Goal: Transaction & Acquisition: Purchase product/service

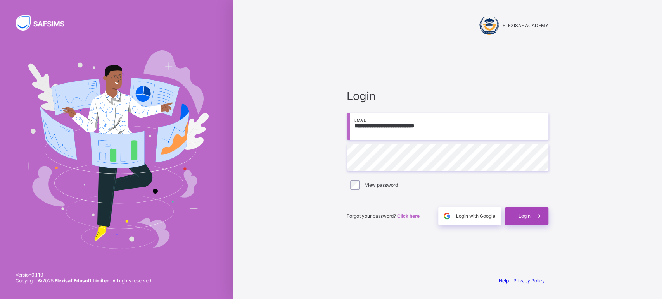
click at [521, 216] on span "Login" at bounding box center [525, 216] width 12 height 6
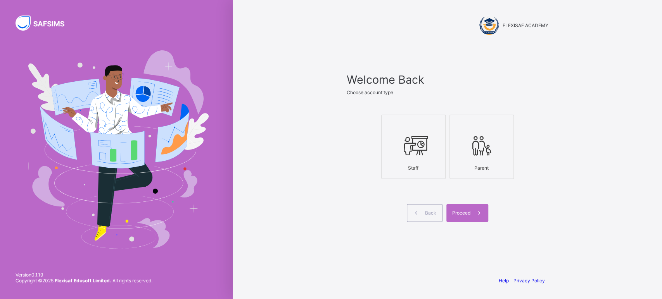
click at [433, 154] on div at bounding box center [414, 146] width 56 height 31
click at [479, 147] on icon at bounding box center [481, 145] width 27 height 23
click at [459, 210] on span "Proceed" at bounding box center [461, 213] width 18 height 6
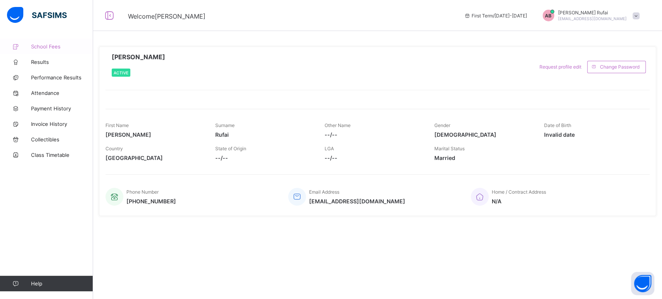
click at [40, 46] on span "School Fees" at bounding box center [62, 46] width 62 height 6
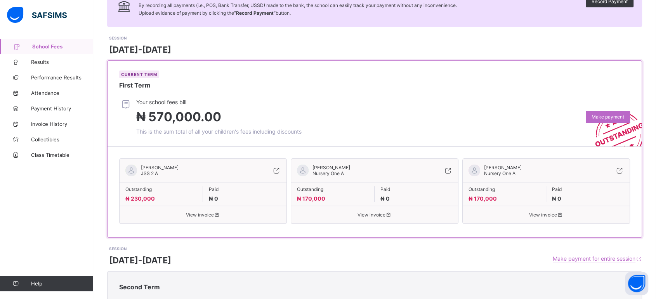
scroll to position [59, 0]
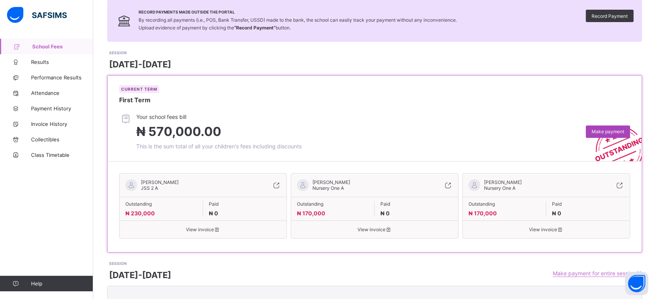
click at [606, 133] on span "Make payment" at bounding box center [607, 132] width 33 height 6
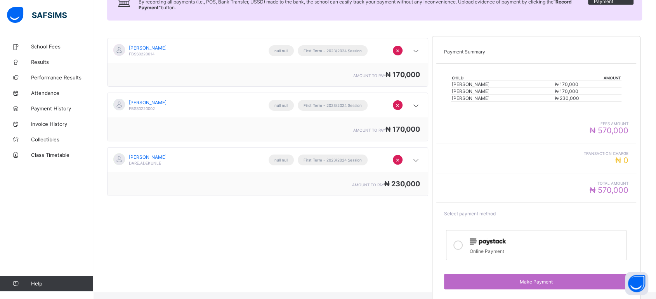
scroll to position [109, 0]
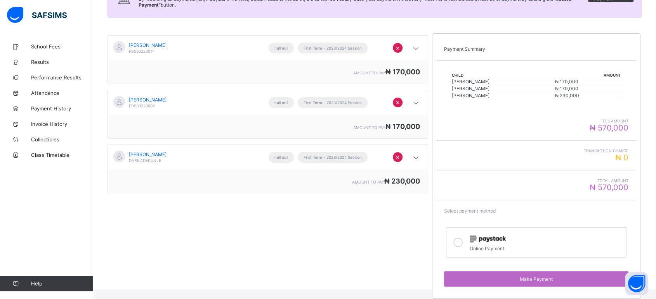
click at [458, 241] on icon at bounding box center [457, 242] width 9 height 9
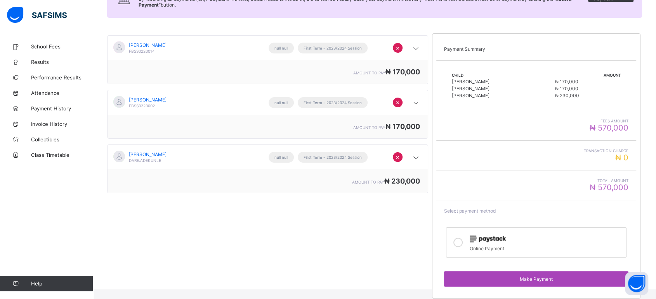
click at [522, 272] on div "Make Payment" at bounding box center [536, 280] width 184 height 16
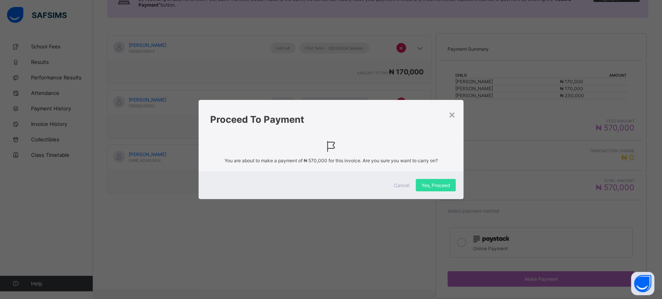
click at [450, 195] on div "Cancel Yes, Proceed" at bounding box center [331, 185] width 265 height 28
click at [447, 189] on div "Yes, Proceed" at bounding box center [436, 185] width 40 height 12
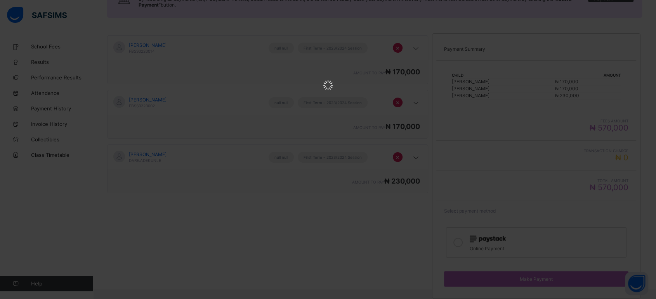
scroll to position [0, 0]
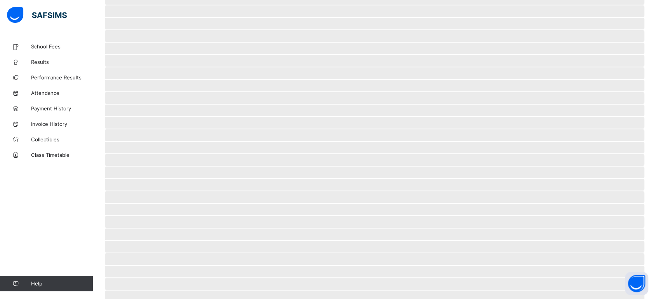
scroll to position [18, 0]
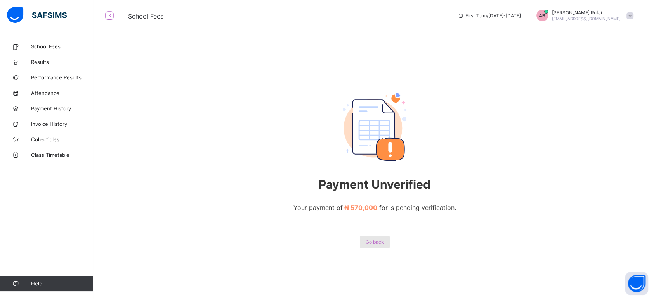
click at [384, 241] on span "Go back" at bounding box center [374, 242] width 18 height 6
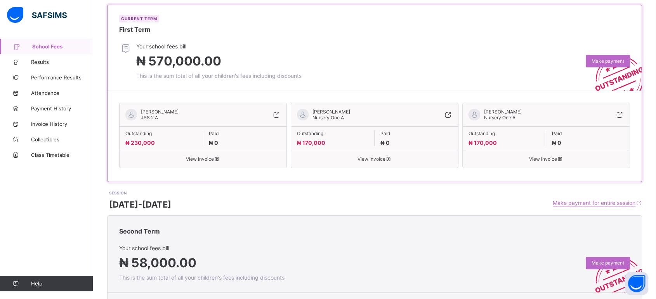
scroll to position [86, 0]
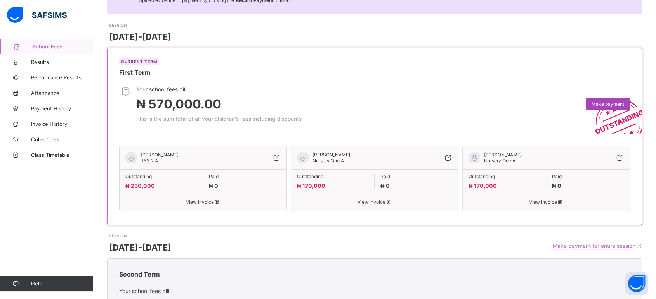
click at [598, 102] on span "Make payment" at bounding box center [607, 104] width 33 height 6
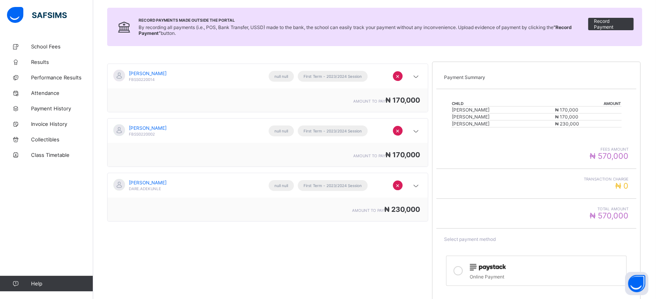
scroll to position [66, 0]
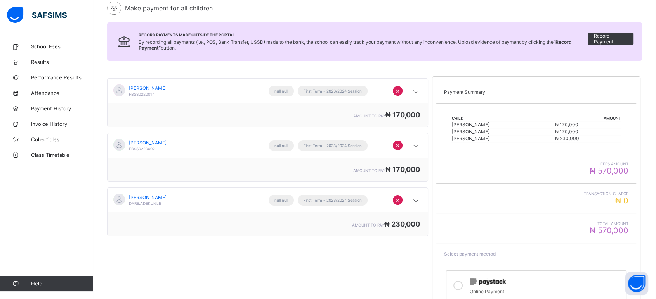
click at [400, 88] on span "×" at bounding box center [397, 91] width 4 height 8
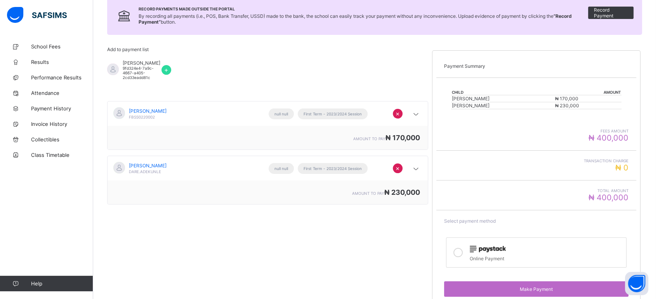
scroll to position [103, 0]
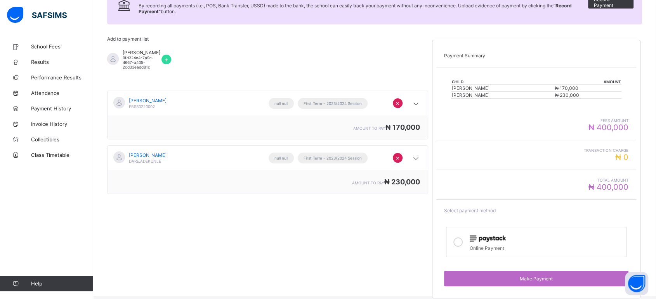
click at [396, 157] on div "×" at bounding box center [398, 158] width 10 height 10
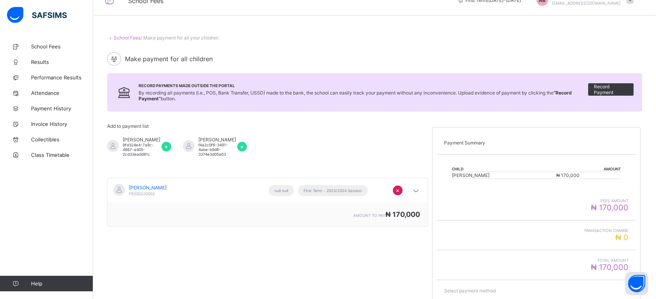
scroll to position [12, 0]
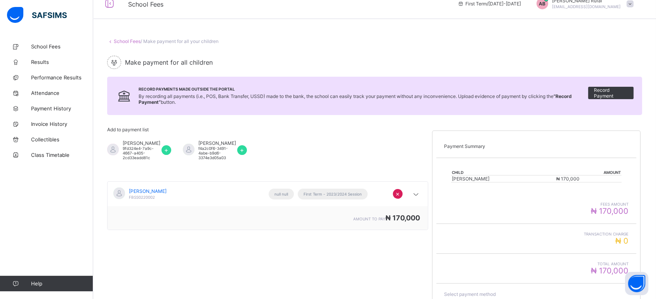
click at [241, 147] on span "+" at bounding box center [242, 150] width 4 height 8
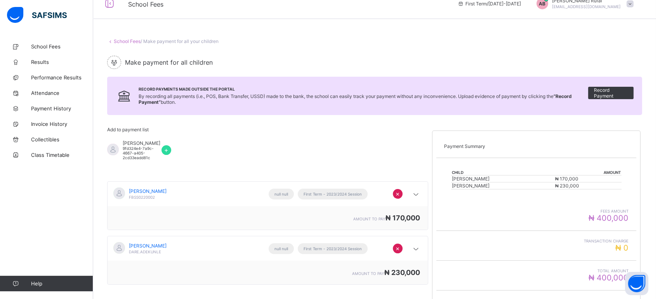
click at [165, 146] on span "+" at bounding box center [166, 150] width 4 height 8
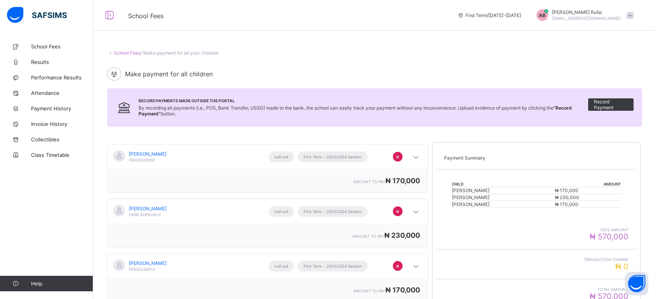
scroll to position [0, 0]
click at [129, 54] on link "School Fees" at bounding box center [127, 53] width 27 height 6
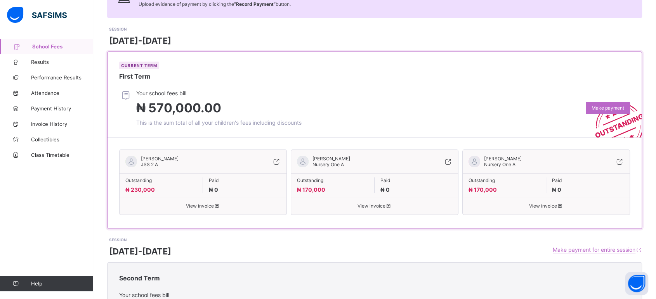
scroll to position [86, 0]
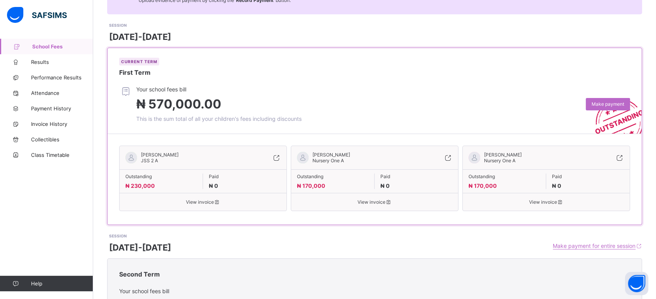
click at [203, 202] on span "View invoice" at bounding box center [202, 202] width 155 height 6
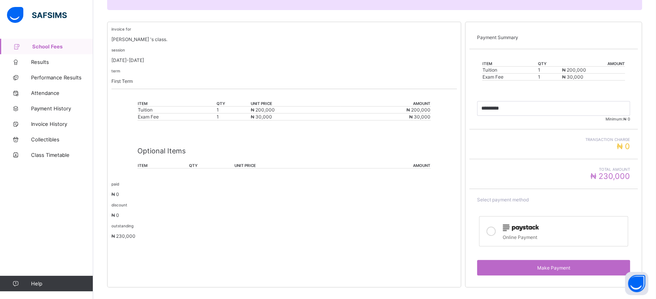
scroll to position [147, 0]
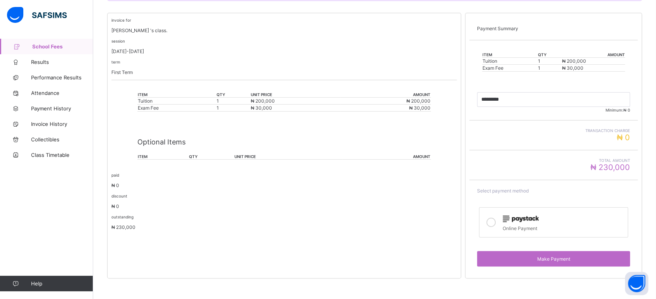
click at [493, 221] on icon at bounding box center [490, 222] width 9 height 9
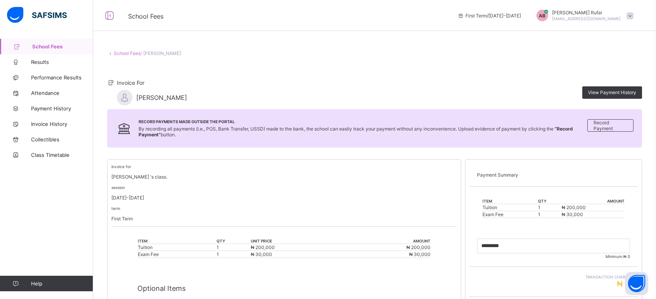
scroll to position [129, 0]
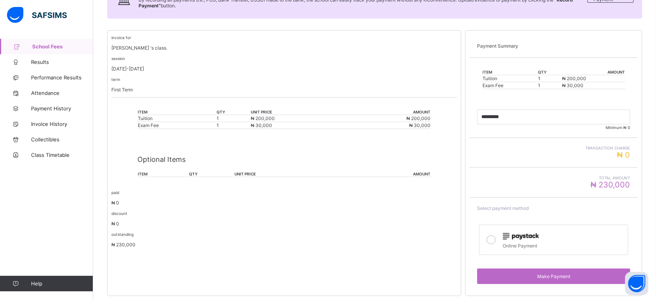
click at [495, 240] on icon at bounding box center [490, 239] width 9 height 9
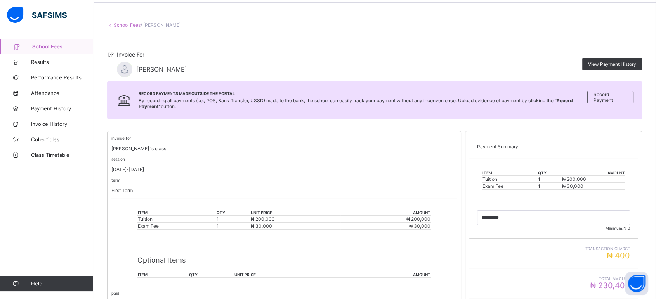
scroll to position [43, 0]
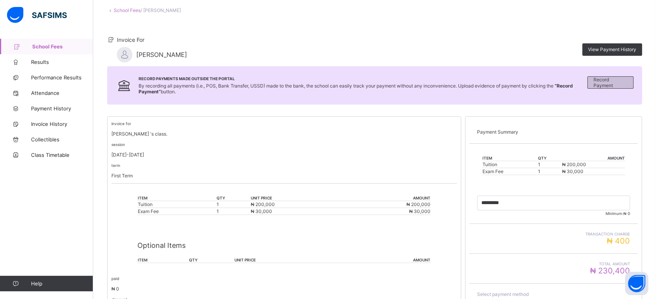
drag, startPoint x: 653, startPoint y: 46, endPoint x: 629, endPoint y: 83, distance: 43.9
drag, startPoint x: 629, startPoint y: 83, endPoint x: 583, endPoint y: 11, distance: 85.1
click at [468, 52] on div "View Payment History" at bounding box center [418, 49] width 447 height 12
click at [50, 46] on span "School Fees" at bounding box center [62, 46] width 61 height 6
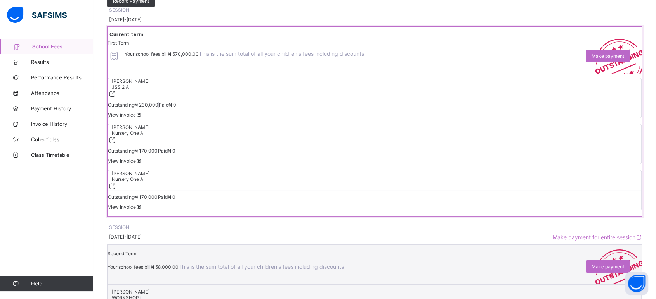
scroll to position [86, 0]
click at [606, 59] on span "Make payment" at bounding box center [607, 56] width 33 height 6
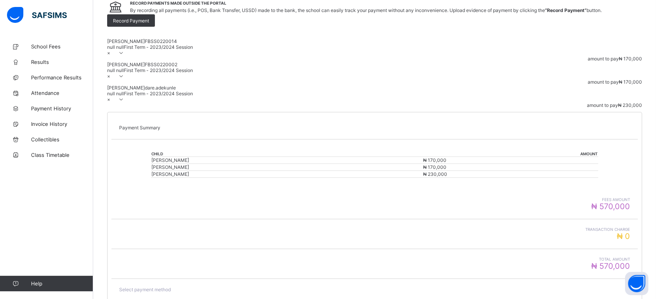
scroll to position [109, 0]
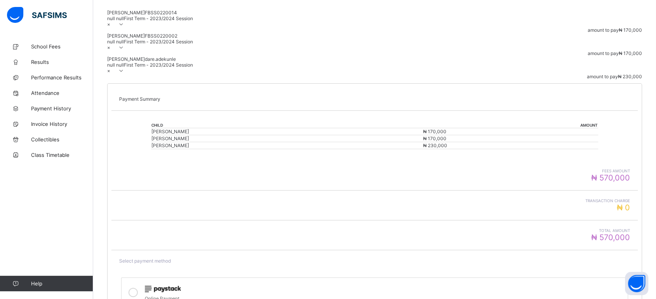
click at [141, 284] on div at bounding box center [133, 293] width 16 height 18
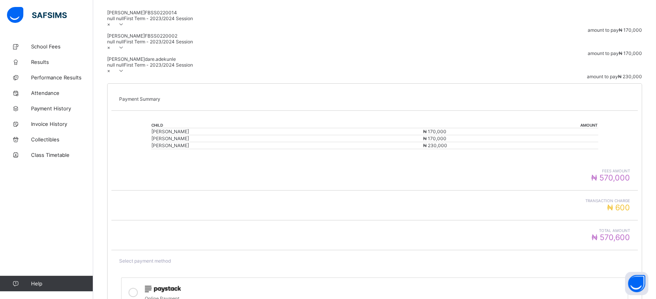
click at [110, 74] on span "×" at bounding box center [108, 71] width 3 height 6
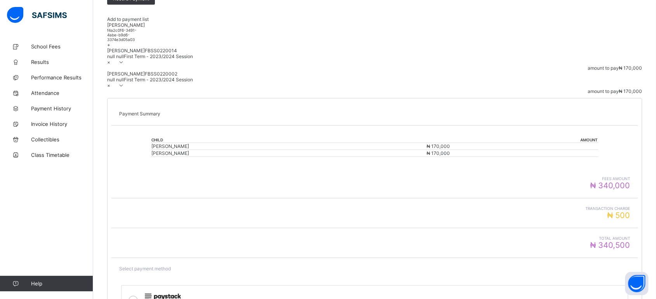
click at [110, 88] on span "×" at bounding box center [108, 86] width 3 height 6
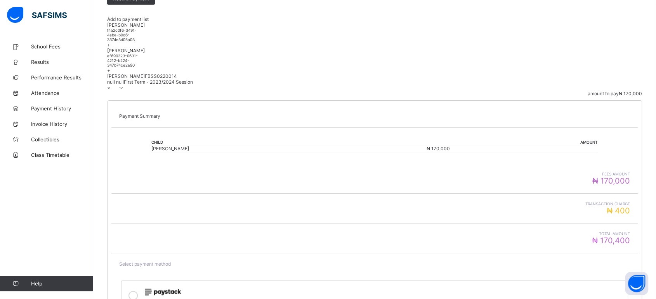
scroll to position [98, 0]
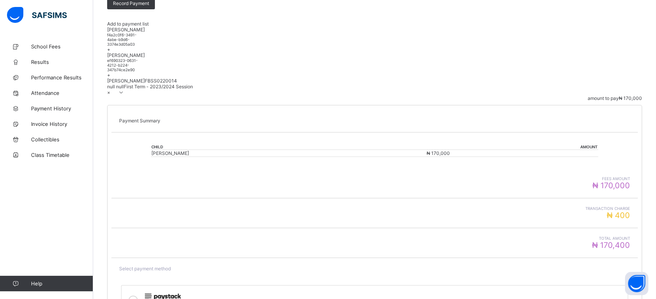
click at [110, 95] on div "×" at bounding box center [108, 93] width 3 height 6
click at [110, 95] on span "×" at bounding box center [108, 93] width 3 height 6
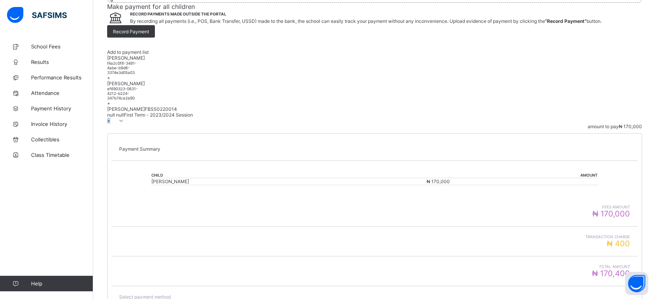
scroll to position [55, 0]
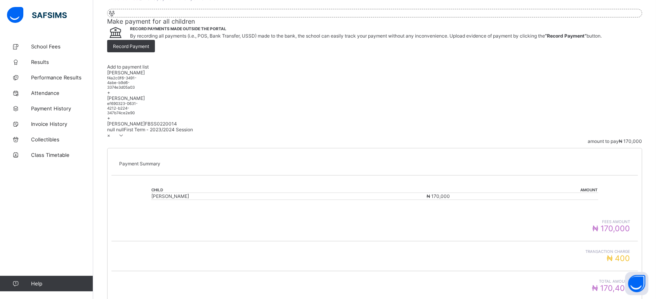
click at [239, 115] on div "+" at bounding box center [374, 118] width 535 height 6
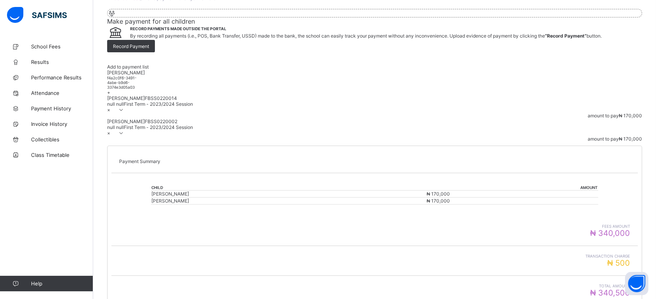
click at [110, 95] on span "+" at bounding box center [108, 93] width 3 height 6
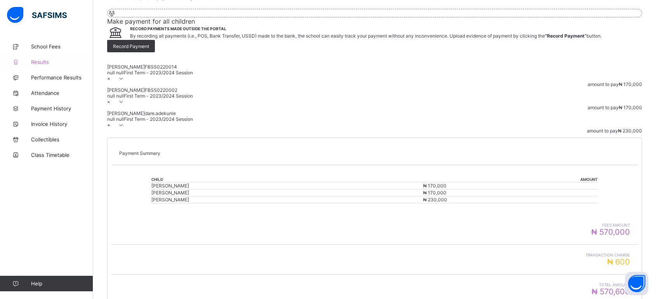
click at [46, 61] on span "Results" at bounding box center [62, 62] width 62 height 6
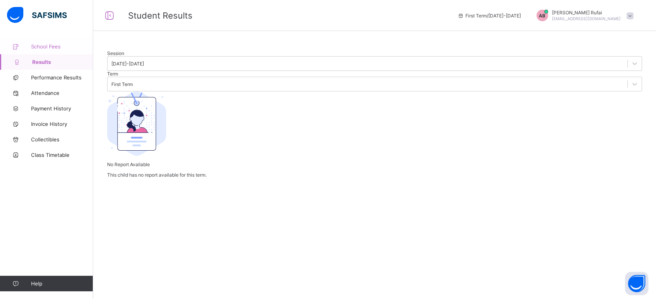
click at [43, 48] on span "School Fees" at bounding box center [62, 46] width 62 height 6
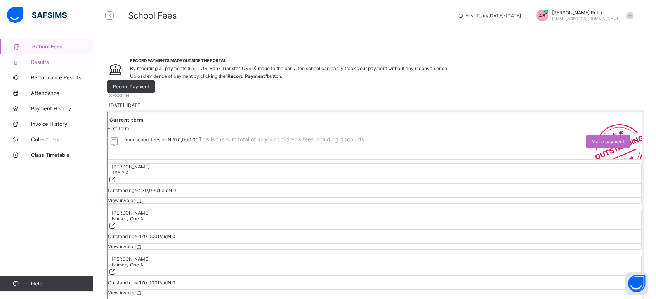
click at [40, 62] on span "Results" at bounding box center [62, 62] width 62 height 6
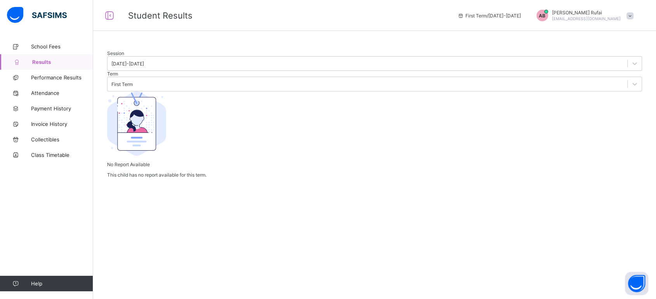
click at [574, 20] on span "[EMAIL_ADDRESS][DOMAIN_NAME]" at bounding box center [586, 18] width 69 height 5
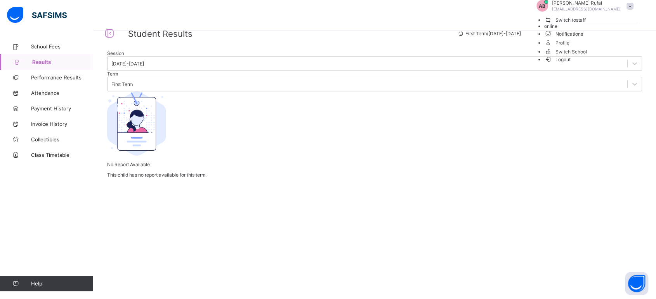
click at [571, 64] on span "Logout" at bounding box center [557, 59] width 27 height 8
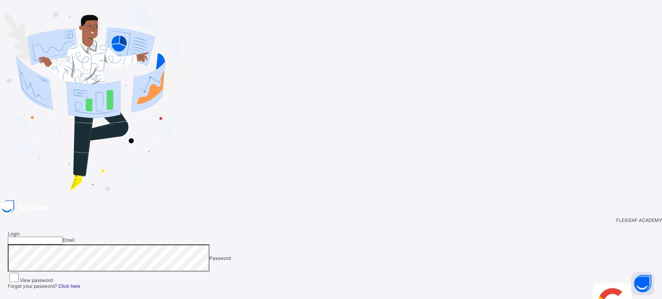
click at [63, 237] on input "email" at bounding box center [35, 241] width 55 height 8
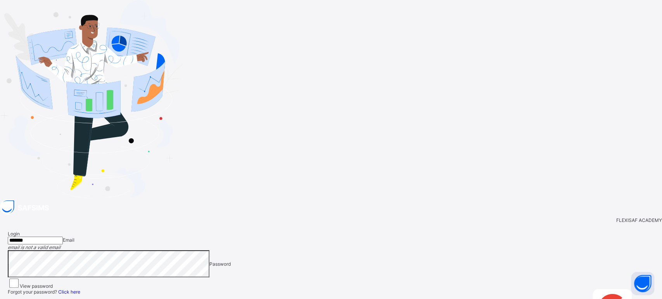
type input "**********"
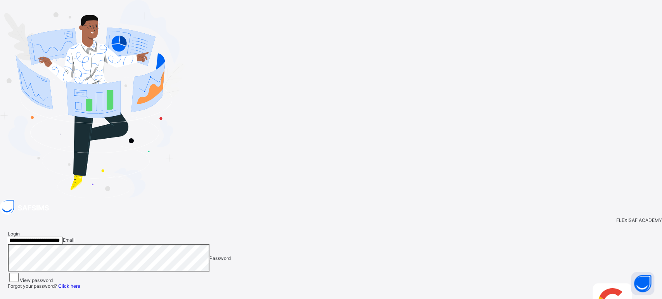
click at [636, 284] on span "Login" at bounding box center [642, 287] width 12 height 6
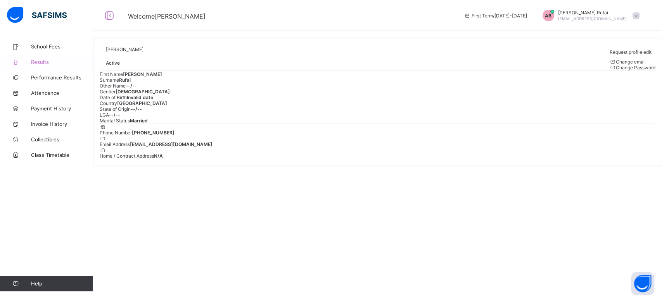
click at [42, 62] on span "Results" at bounding box center [62, 62] width 62 height 6
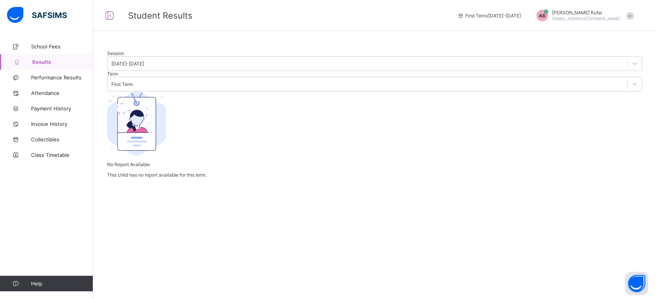
click at [198, 50] on div at bounding box center [374, 50] width 535 height 0
click at [288, 50] on div at bounding box center [374, 50] width 535 height 0
click at [42, 42] on link "School Fees" at bounding box center [46, 47] width 93 height 16
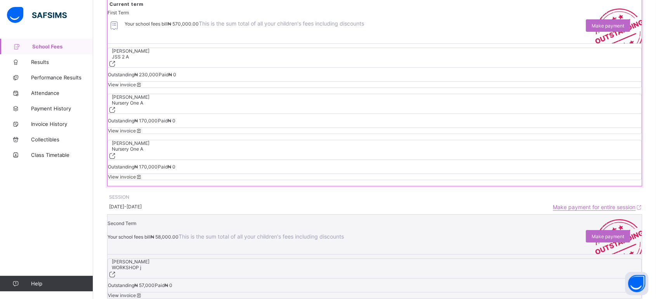
scroll to position [102, 0]
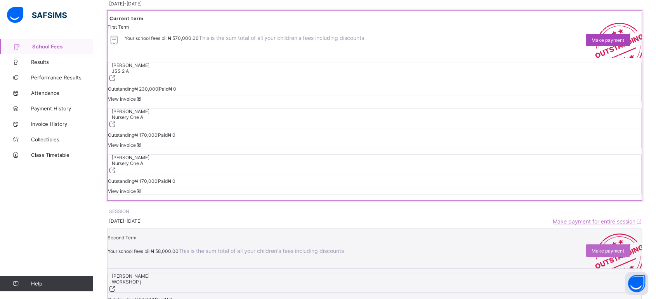
click at [606, 43] on span "Make payment" at bounding box center [607, 40] width 33 height 6
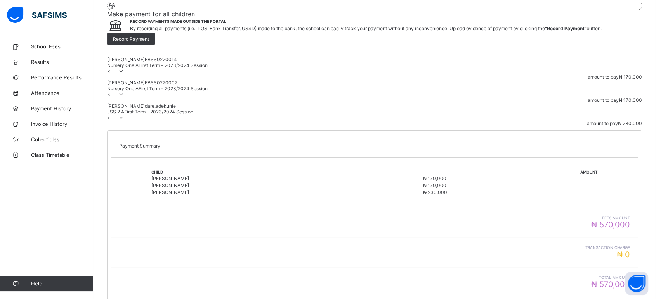
scroll to position [109, 0]
